Goal: Task Accomplishment & Management: Manage account settings

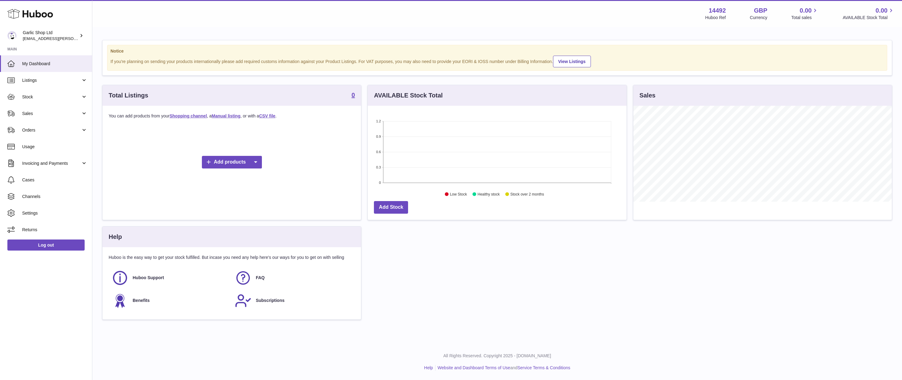
scroll to position [96, 259]
click at [21, 76] on link "Listings" at bounding box center [46, 80] width 92 height 17
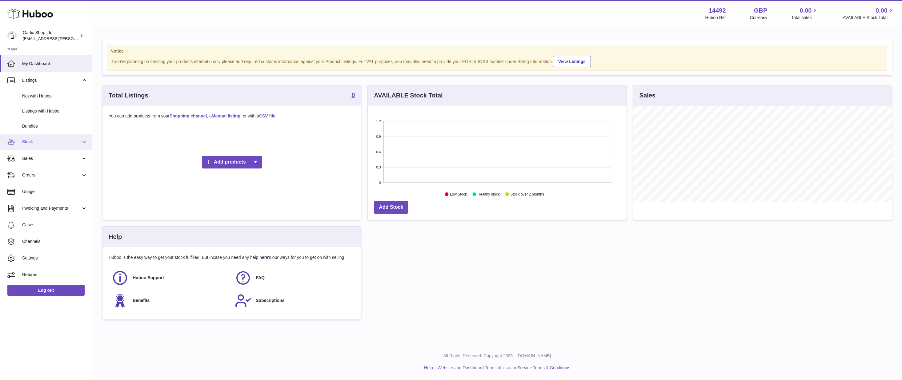
click at [48, 145] on link "Stock" at bounding box center [46, 142] width 92 height 17
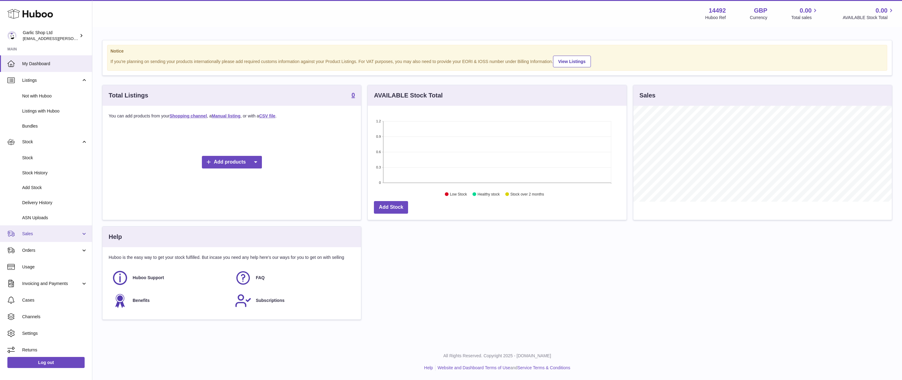
click at [50, 238] on link "Sales" at bounding box center [46, 234] width 92 height 17
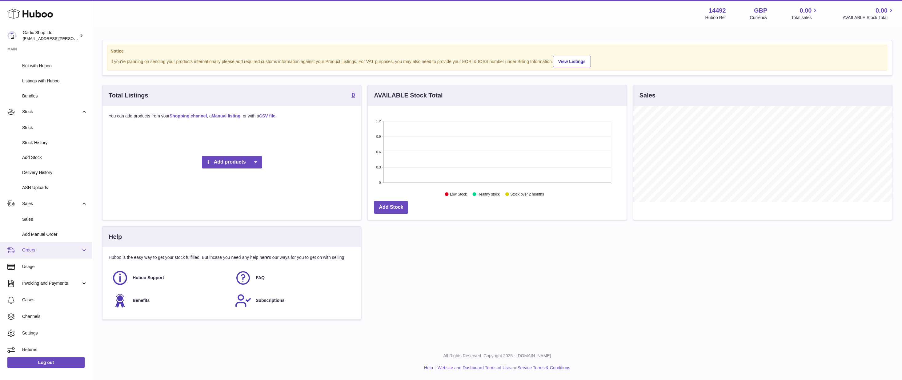
click at [50, 247] on span "Orders" at bounding box center [51, 250] width 59 height 6
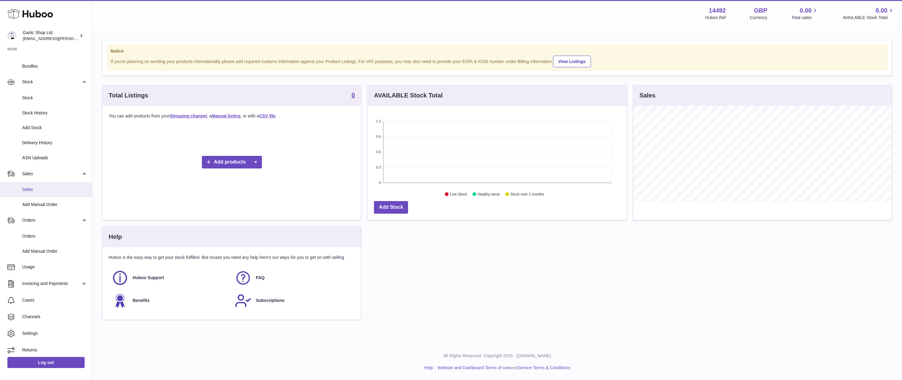
scroll to position [60, 0]
click at [26, 314] on span "Channels" at bounding box center [54, 317] width 65 height 6
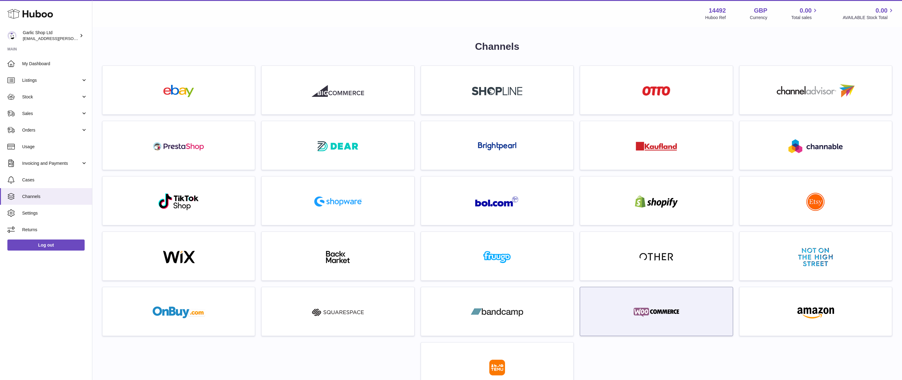
click at [629, 300] on div at bounding box center [656, 313] width 146 height 39
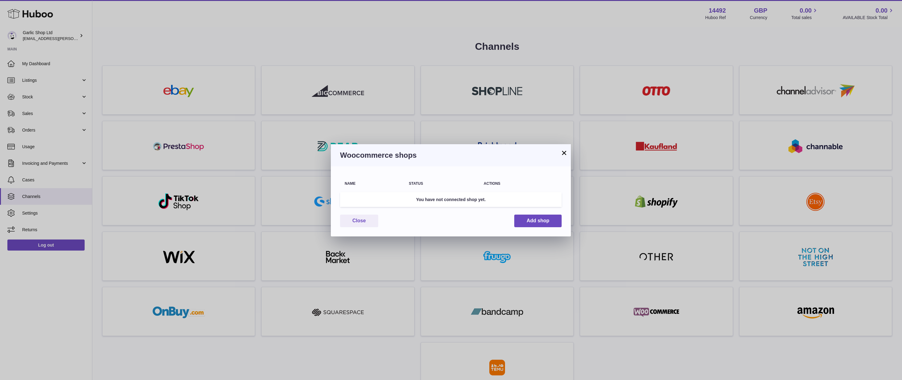
click at [564, 154] on button "×" at bounding box center [563, 152] width 7 height 7
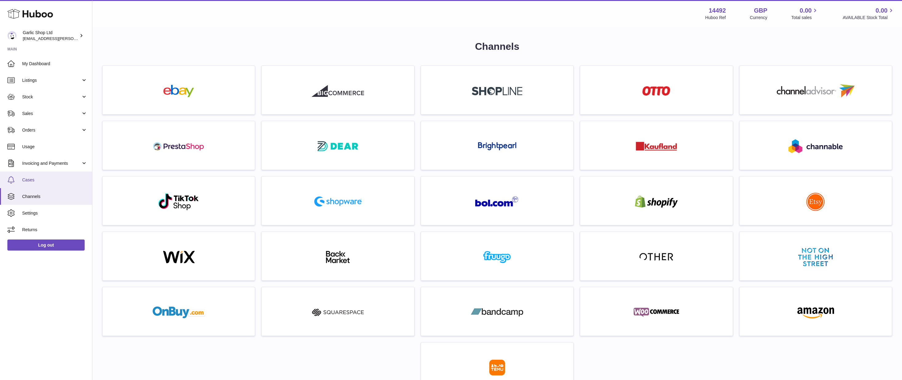
click at [28, 176] on link "Cases" at bounding box center [46, 180] width 92 height 17
click at [73, 38] on div "Garlic Shop Ltd alec.veit@garlicshop.co.uk" at bounding box center [50, 36] width 55 height 12
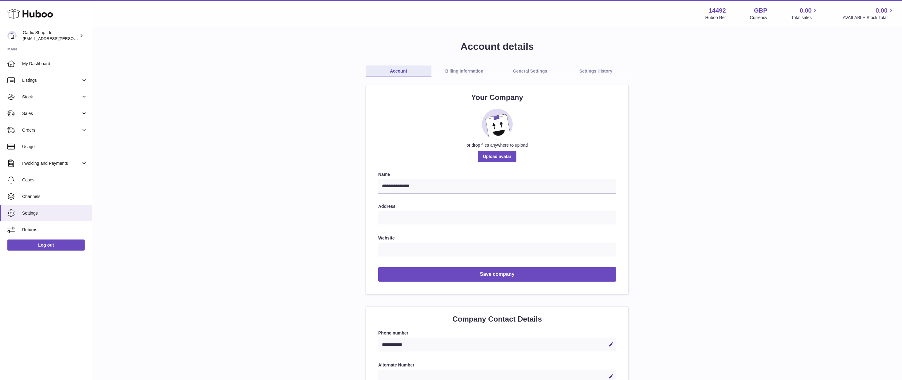
click at [462, 74] on link "Billing Information" at bounding box center [464, 72] width 66 height 12
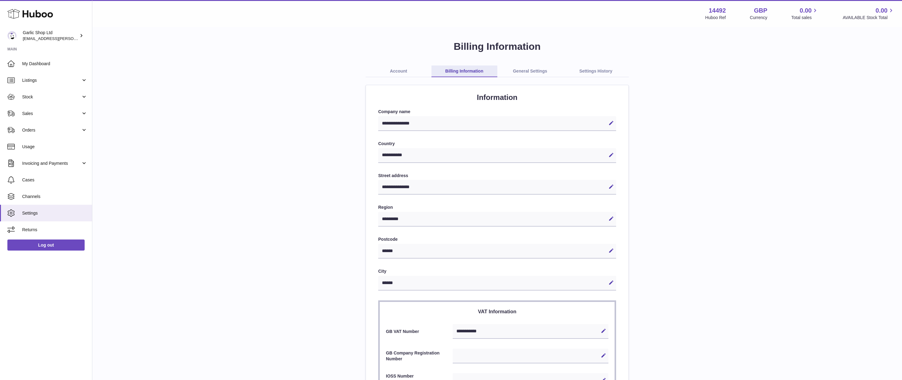
select select "**"
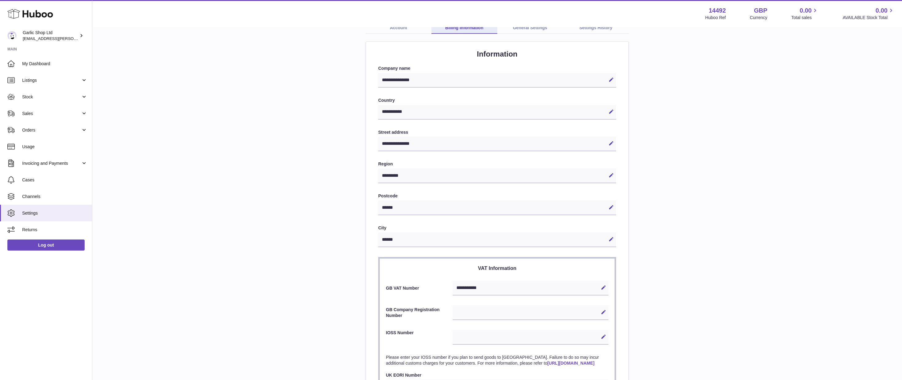
scroll to position [45, 0]
click at [475, 311] on div "Edit Cancel Save" at bounding box center [531, 311] width 156 height 15
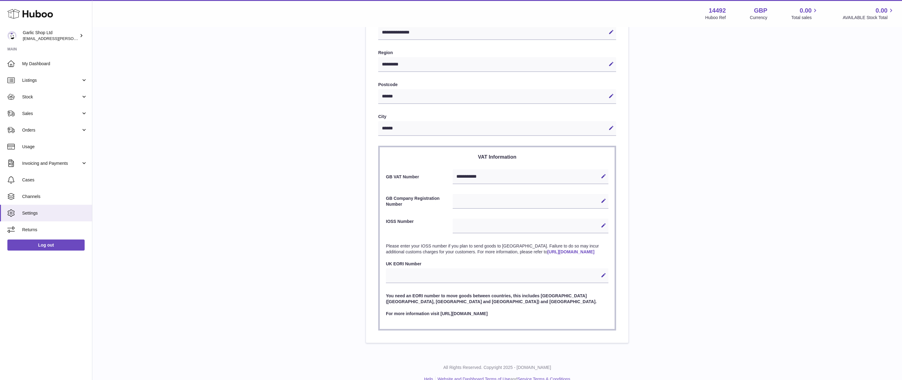
scroll to position [159, 0]
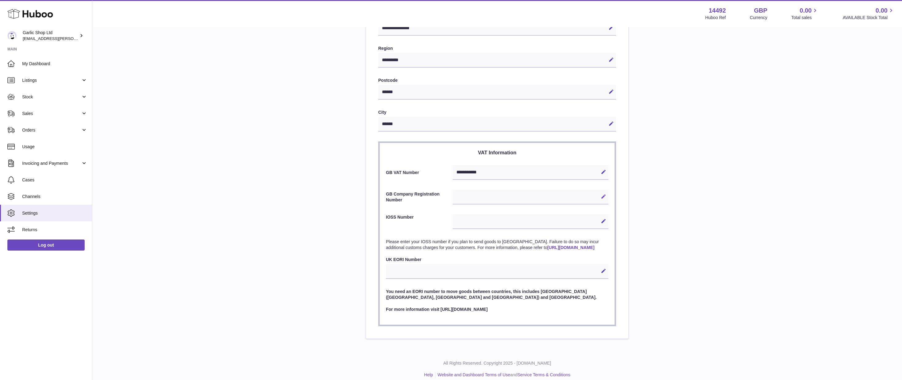
click at [603, 194] on icon at bounding box center [604, 197] width 6 height 6
paste input "********"
type input "********"
click at [654, 213] on div "**********" at bounding box center [497, 110] width 790 height 458
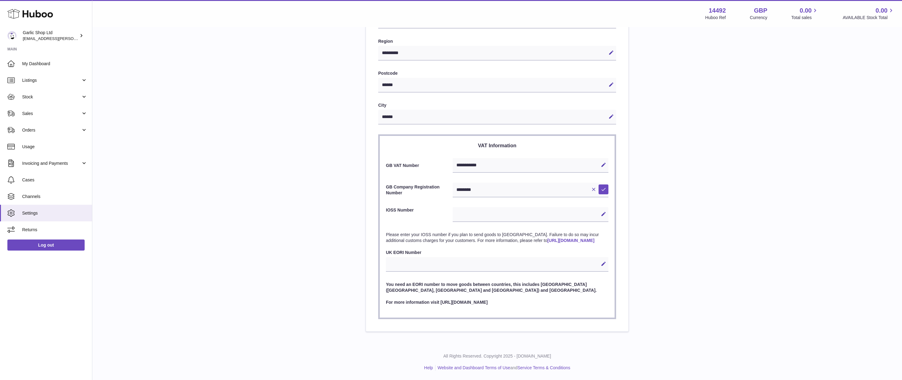
scroll to position [168, 0]
click at [602, 187] on icon at bounding box center [604, 190] width 6 height 6
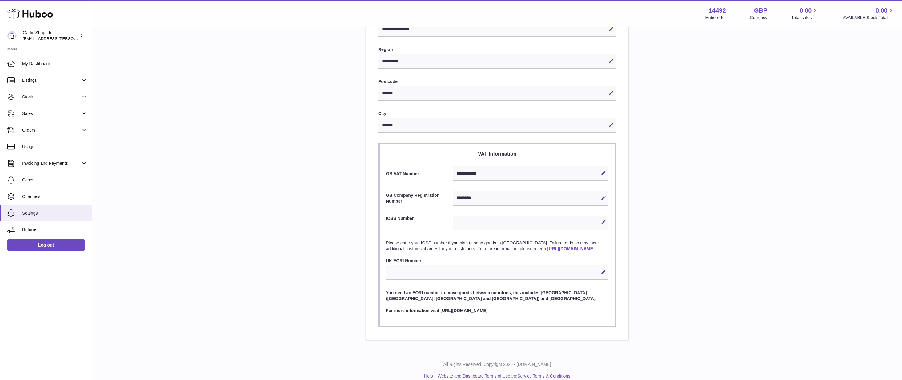
scroll to position [154, 0]
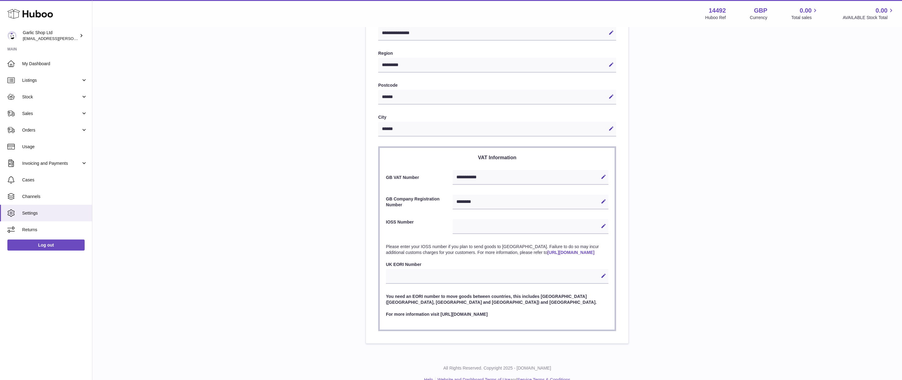
click at [400, 219] on label "IOSS Number" at bounding box center [419, 225] width 67 height 13
click at [400, 217] on section "**********" at bounding box center [497, 238] width 238 height 185
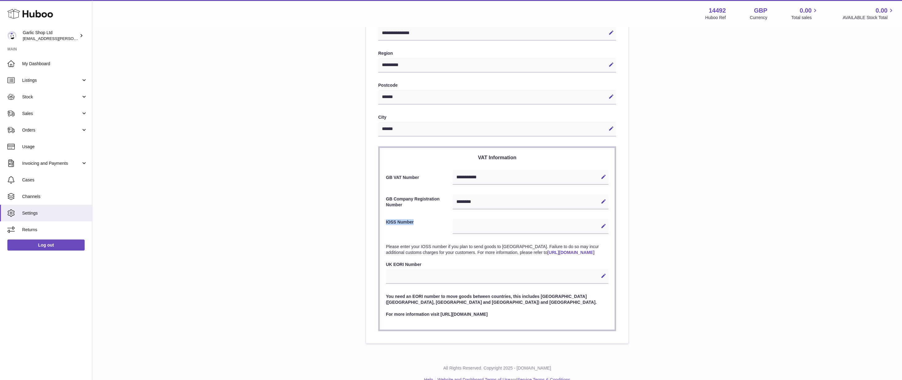
click at [400, 217] on section "**********" at bounding box center [497, 238] width 238 height 185
click at [398, 222] on label "IOSS Number" at bounding box center [419, 225] width 67 height 13
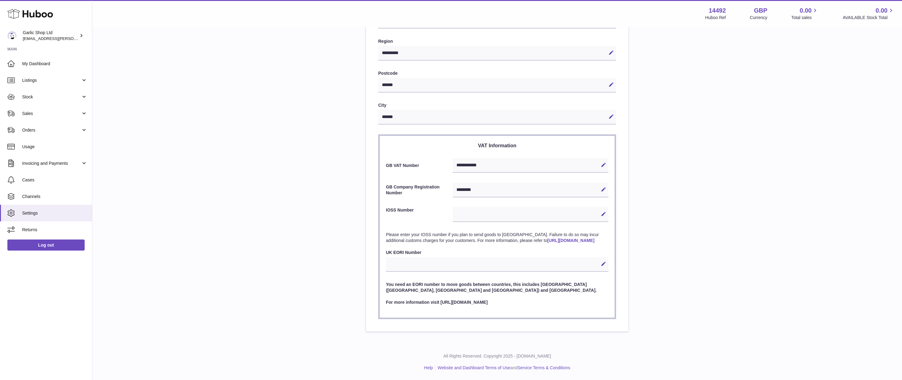
scroll to position [168, 0]
click at [401, 255] on label "UK EORI Number" at bounding box center [497, 253] width 222 height 6
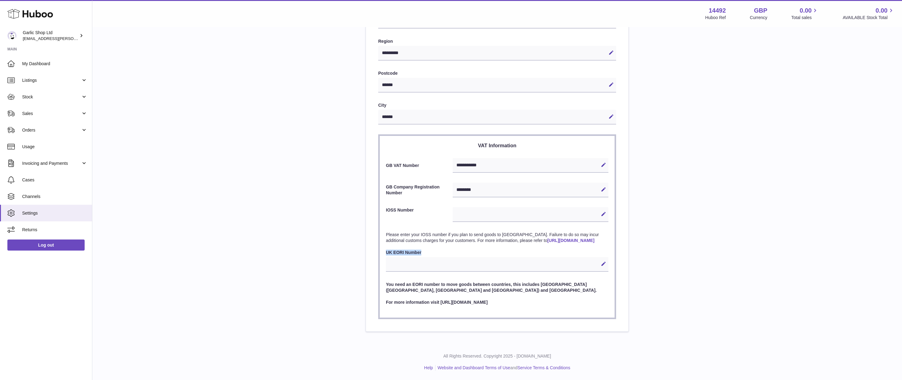
click at [401, 255] on label "UK EORI Number" at bounding box center [497, 253] width 222 height 6
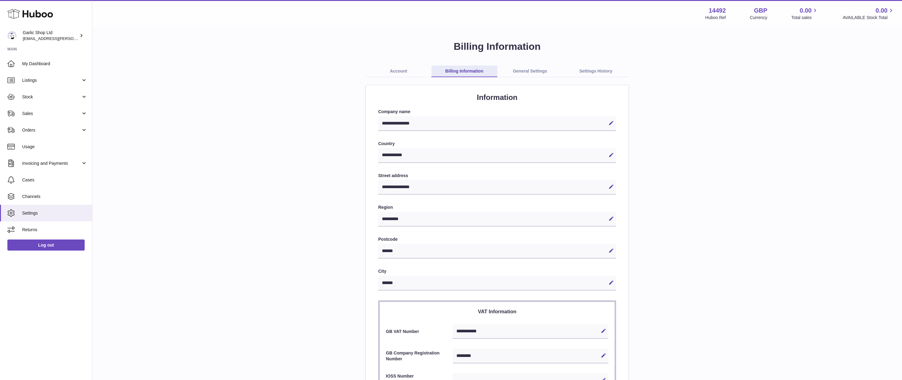
scroll to position [0, 0]
click at [525, 77] on link "General Settings" at bounding box center [530, 72] width 66 height 12
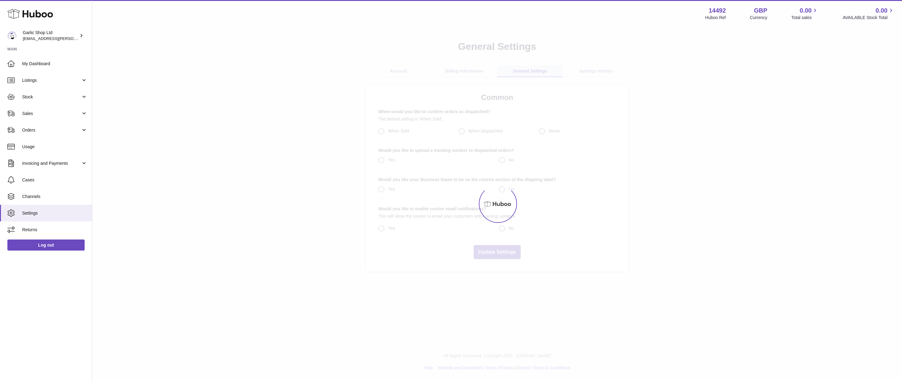
click at [529, 73] on div at bounding box center [497, 204] width 810 height 353
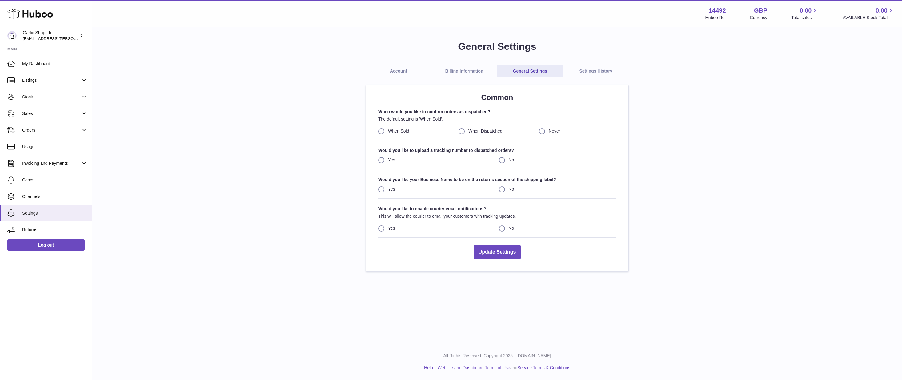
click at [587, 74] on link "Settings History" at bounding box center [596, 72] width 66 height 12
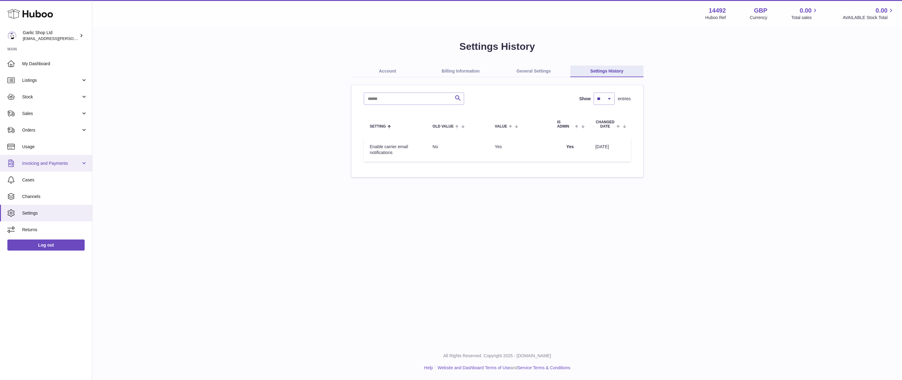
click at [39, 166] on link "Invoicing and Payments" at bounding box center [46, 163] width 92 height 17
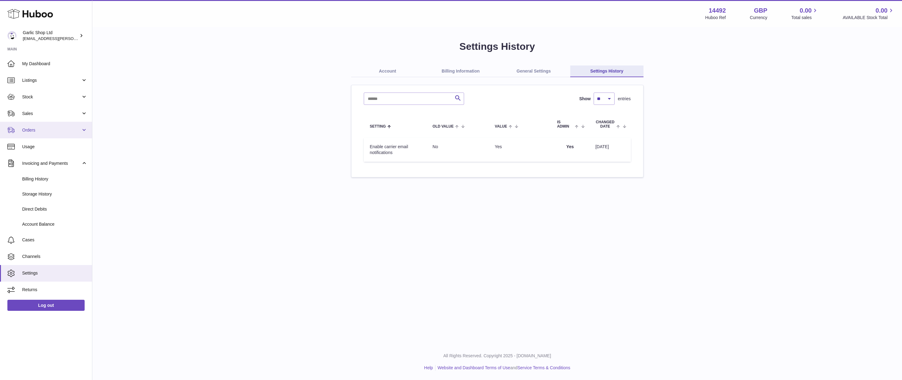
click at [37, 135] on link "Orders" at bounding box center [46, 130] width 92 height 17
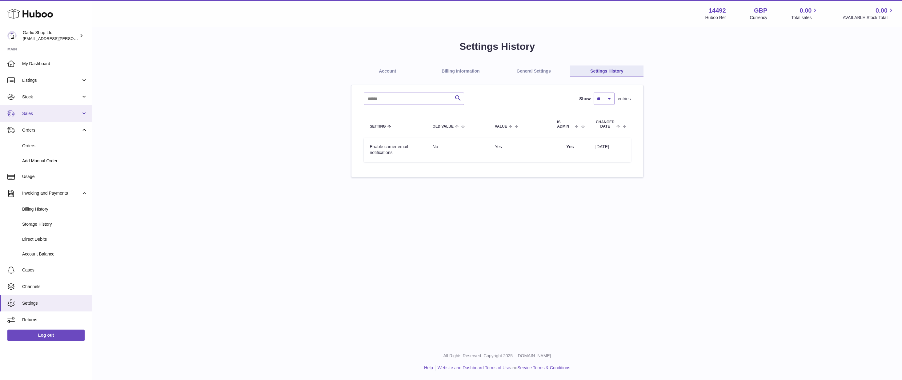
click at [39, 113] on span "Sales" at bounding box center [51, 114] width 59 height 6
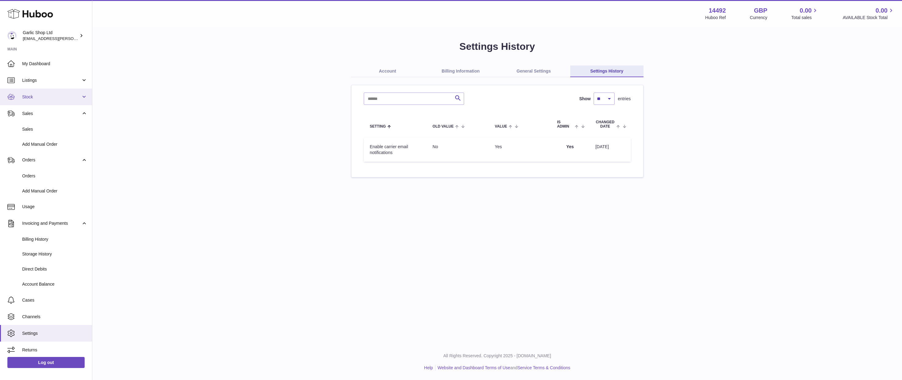
click at [43, 94] on span "Stock" at bounding box center [51, 97] width 59 height 6
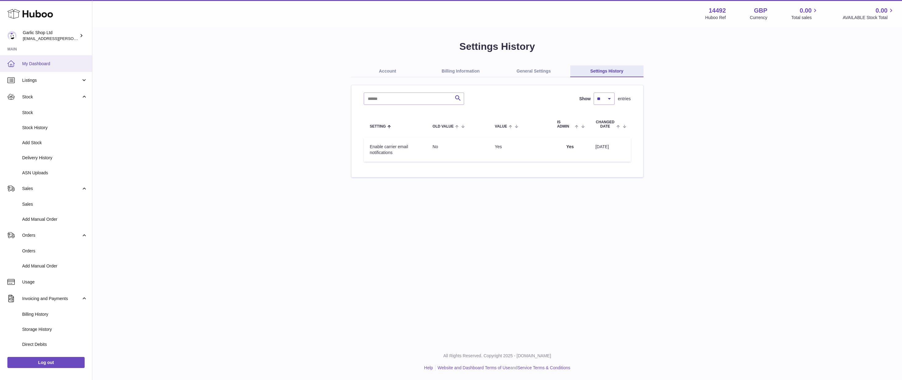
click at [43, 66] on span "My Dashboard" at bounding box center [54, 64] width 65 height 6
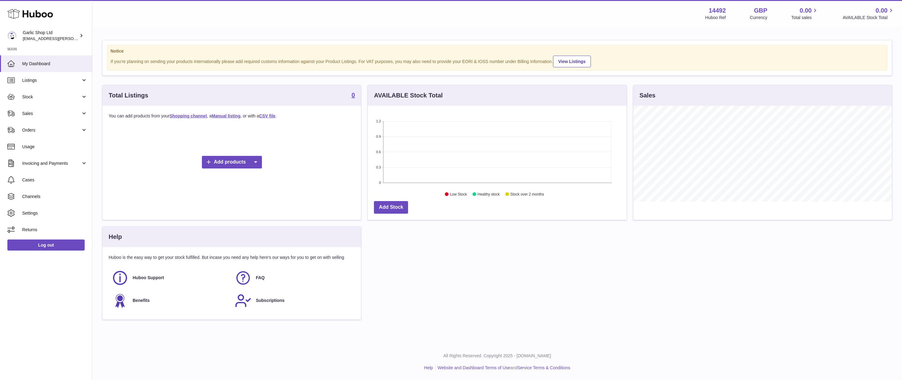
click at [723, 10] on strong "14492" at bounding box center [717, 10] width 17 height 8
copy div "14492"
click at [68, 214] on span "Settings" at bounding box center [54, 213] width 65 height 6
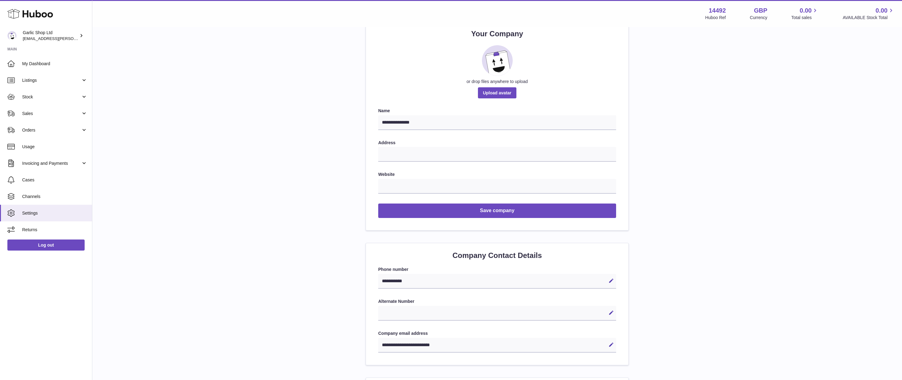
scroll to position [65, 0]
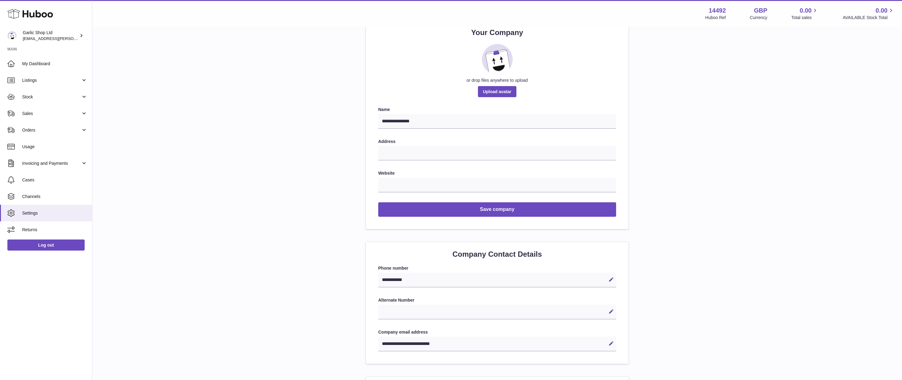
click at [398, 175] on div "Website" at bounding box center [497, 181] width 238 height 22
click at [396, 184] on input "text" at bounding box center [497, 185] width 238 height 15
type input "**********"
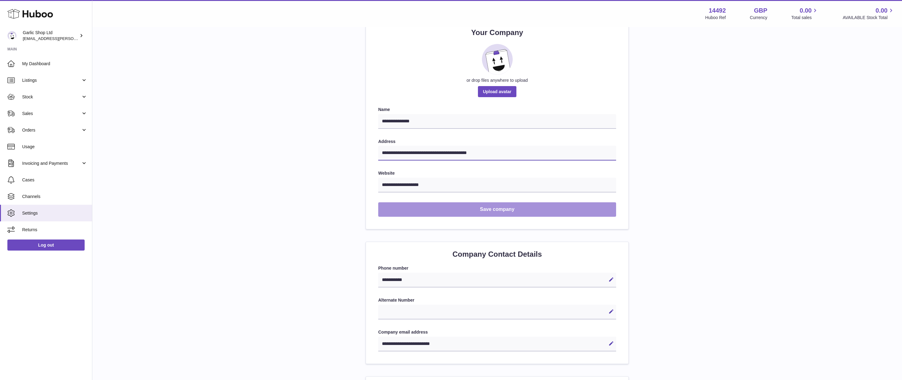
type input "**********"
click at [503, 207] on button "Save company" at bounding box center [497, 209] width 238 height 14
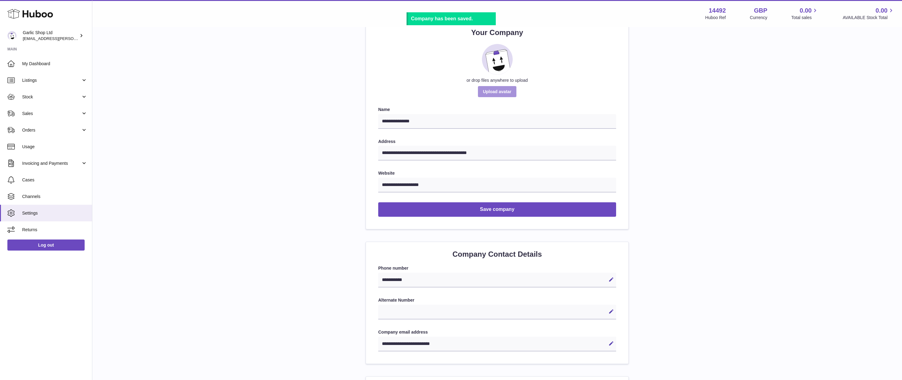
click at [506, 91] on label at bounding box center [497, 91] width 38 height 11
click at [511, 154] on input "or drop files anywhere to upload" at bounding box center [511, 154] width 0 height 0
type input "**********"
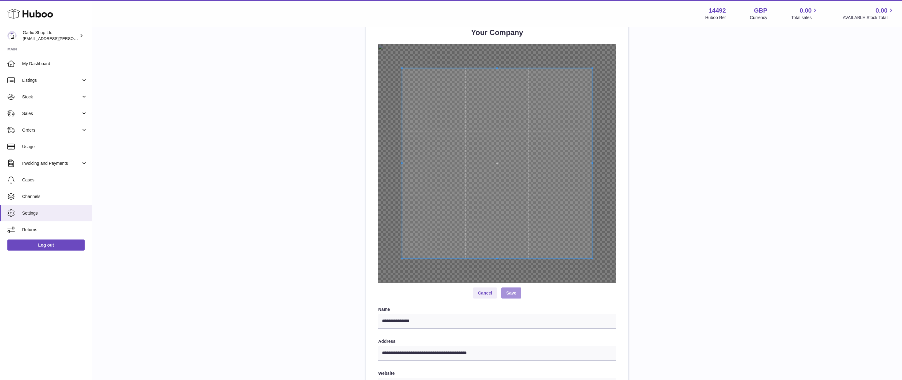
click at [514, 293] on button "Save" at bounding box center [511, 293] width 20 height 11
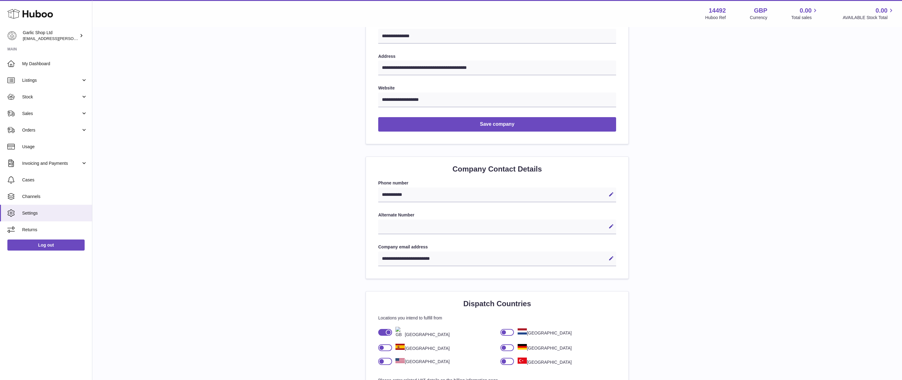
scroll to position [215, 0]
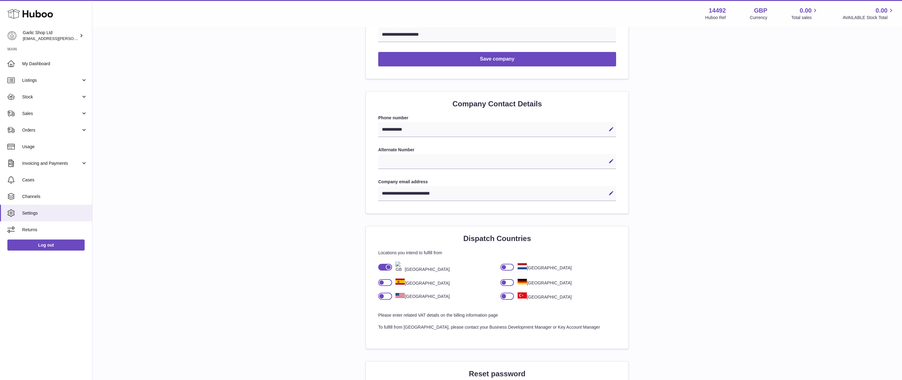
click at [537, 158] on div "Edit Cancel Save" at bounding box center [497, 161] width 238 height 15
click at [607, 157] on button "Edit" at bounding box center [611, 161] width 10 height 10
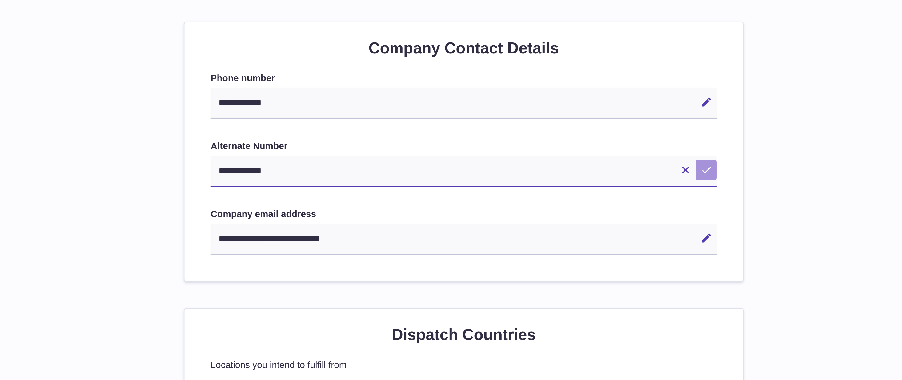
type input "**********"
click at [608, 273] on icon at bounding box center [611, 276] width 6 height 6
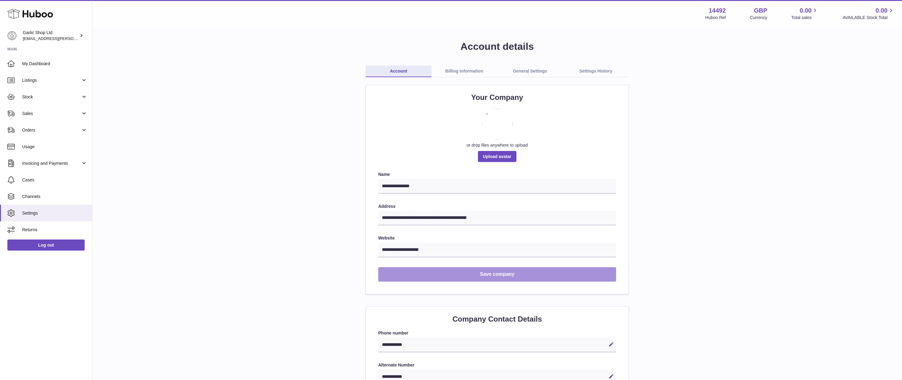
scroll to position [0, 0]
click at [552, 277] on button "Save company" at bounding box center [497, 274] width 238 height 14
click at [468, 73] on link "Billing Information" at bounding box center [464, 72] width 66 height 12
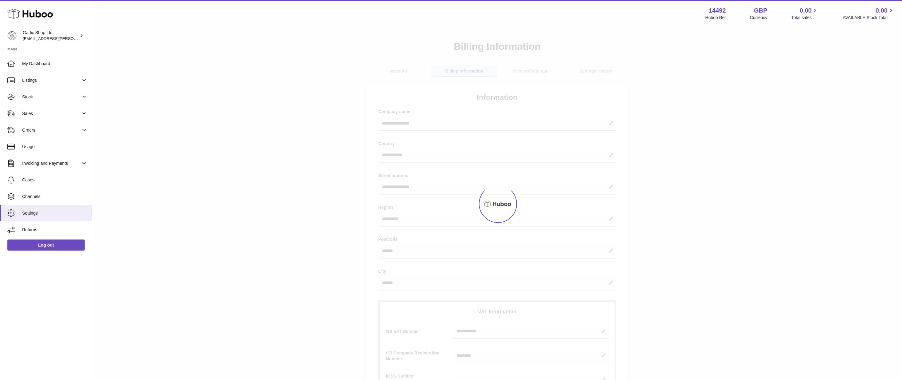
select select "**"
click at [463, 69] on div at bounding box center [497, 204] width 810 height 353
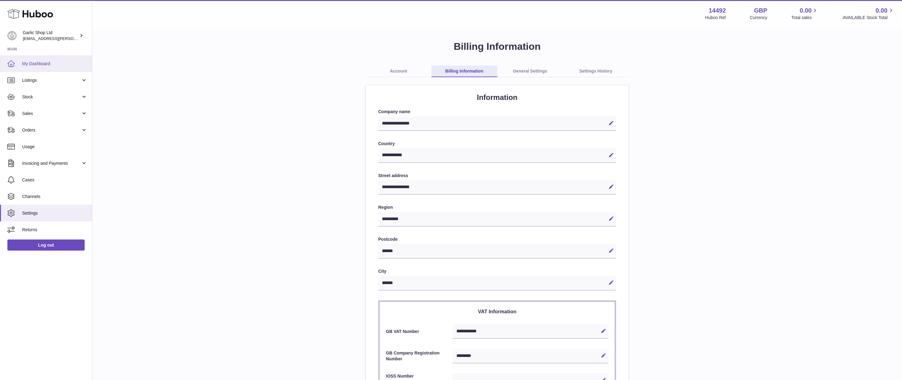
click at [38, 65] on span "My Dashboard" at bounding box center [54, 64] width 65 height 6
